Goal: Task Accomplishment & Management: Use online tool/utility

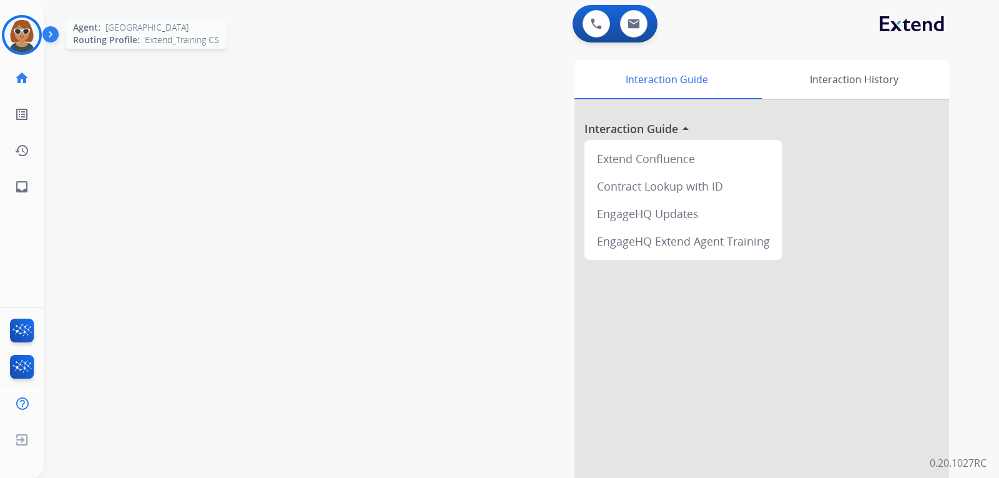
click at [24, 36] on img at bounding box center [21, 34] width 35 height 35
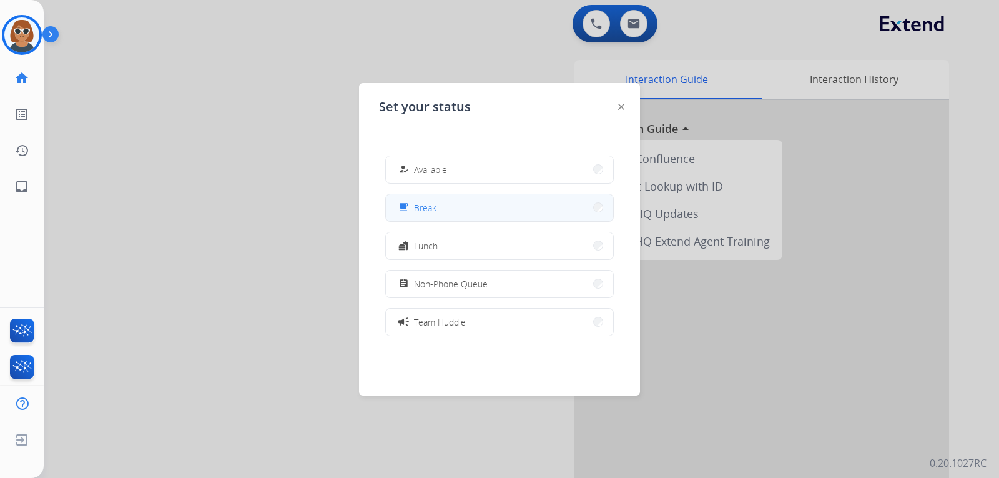
click at [445, 212] on button "free_breakfast Break" at bounding box center [499, 207] width 227 height 27
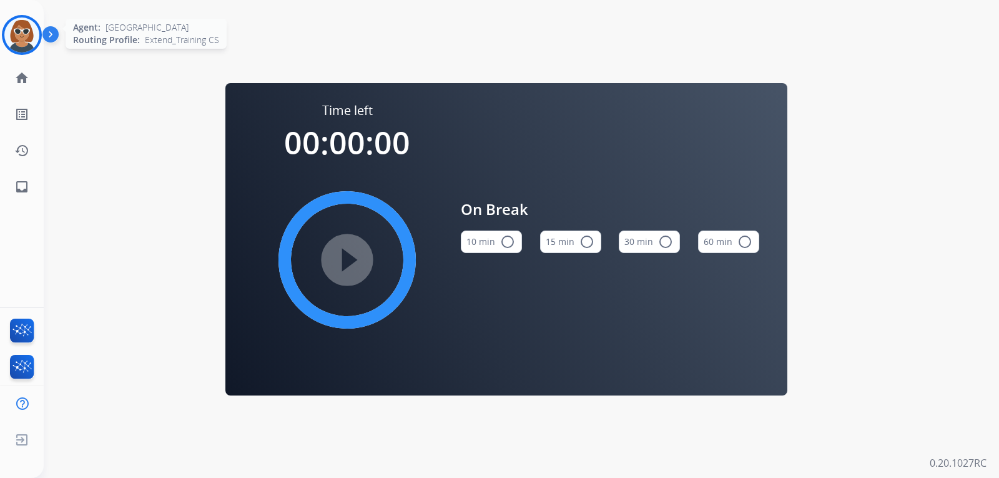
click at [26, 33] on img at bounding box center [21, 34] width 35 height 35
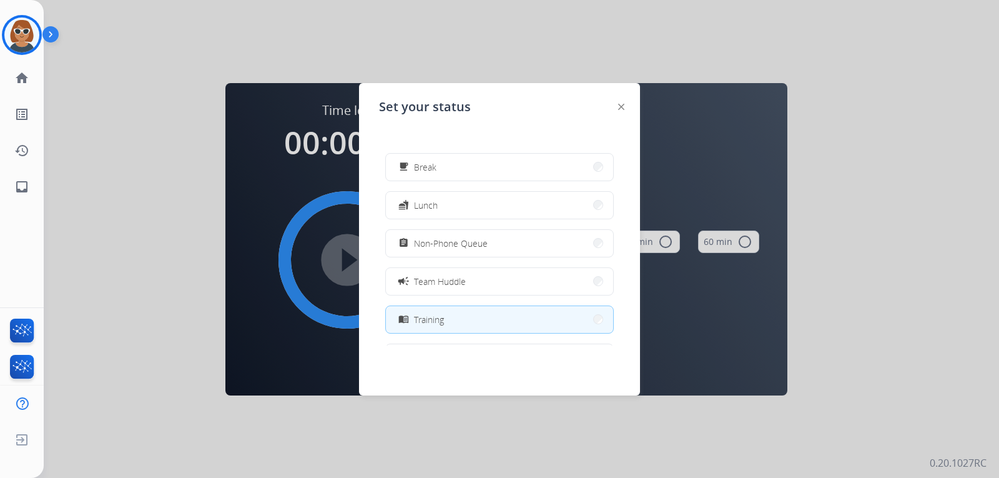
scroll to position [62, 0]
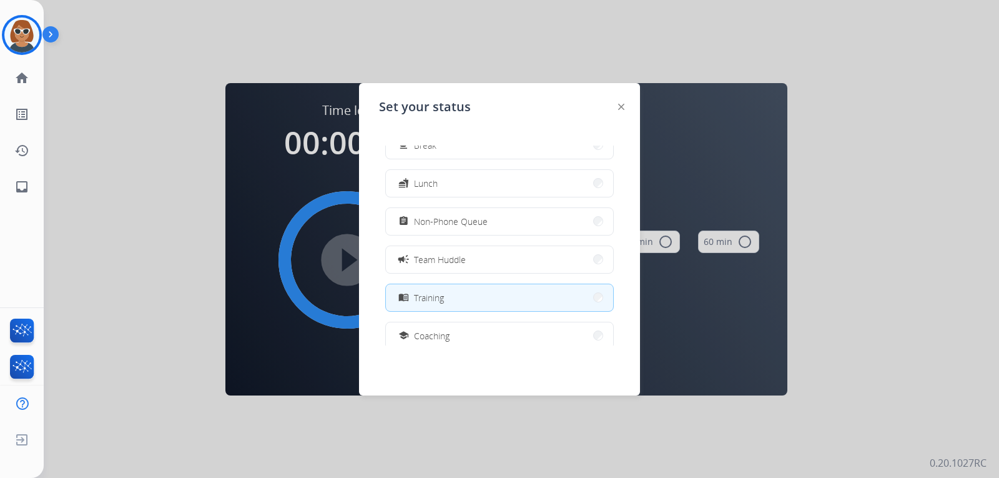
click at [463, 303] on button "menu_book Training" at bounding box center [499, 297] width 227 height 27
